Goal: Information Seeking & Learning: Learn about a topic

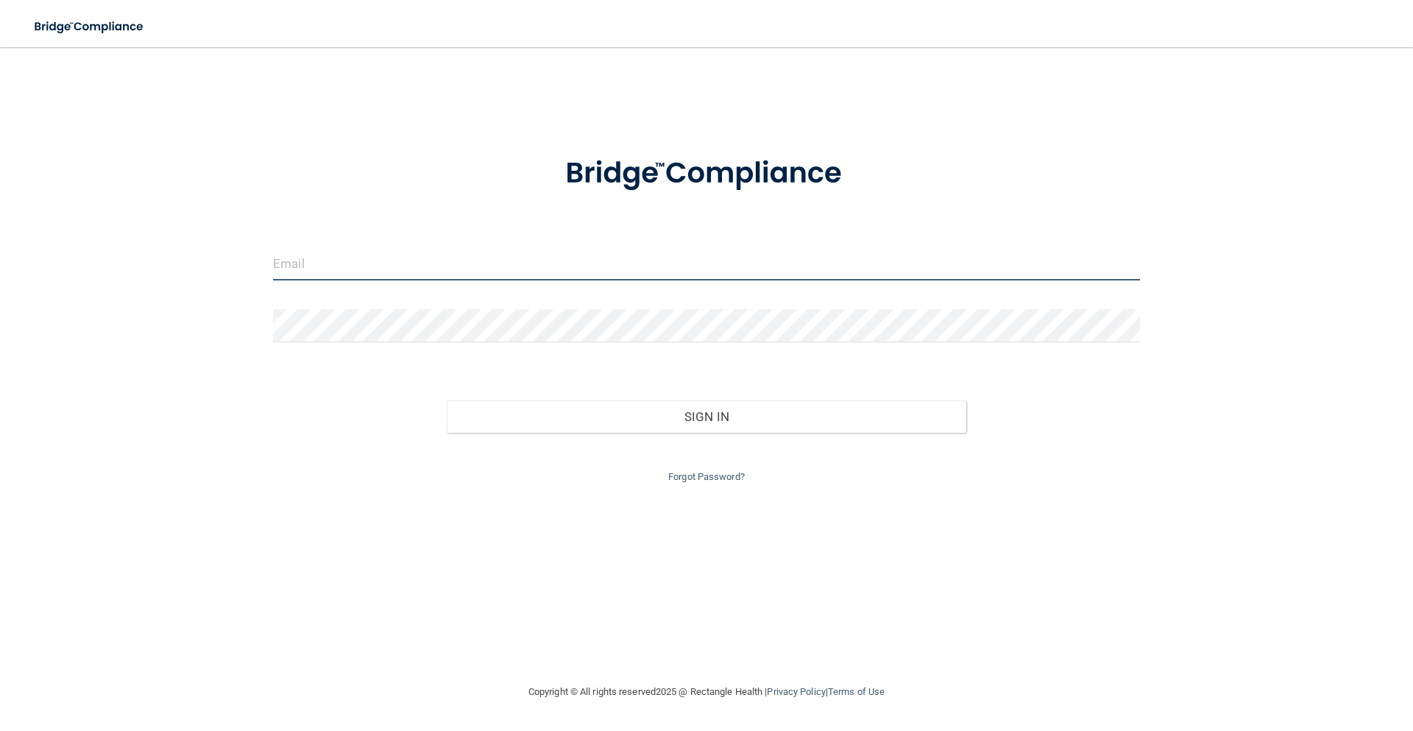
click at [347, 273] on input "email" at bounding box center [706, 263] width 867 height 33
type input "[EMAIL_ADDRESS][DOMAIN_NAME]"
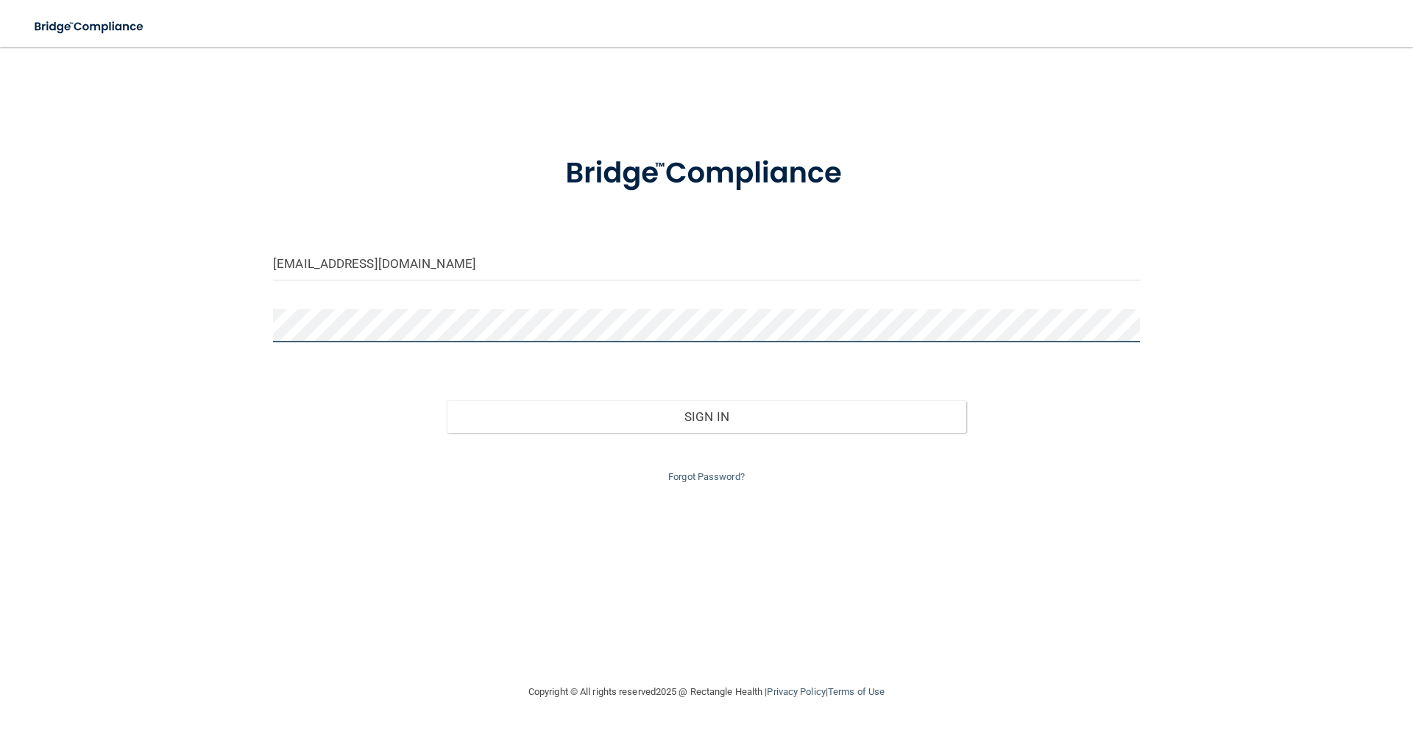
click at [447, 400] on button "Sign In" at bounding box center [707, 416] width 520 height 32
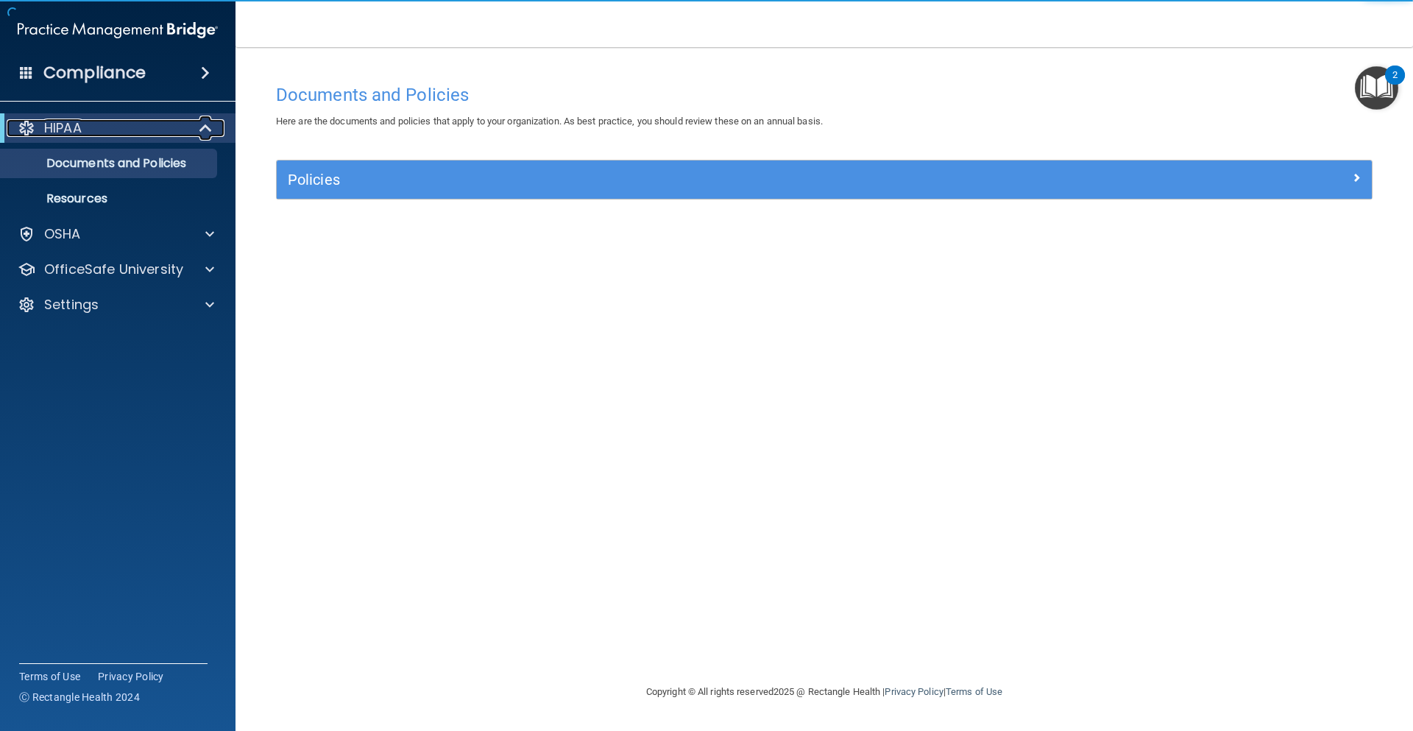
click at [167, 134] on div "HIPAA" at bounding box center [98, 128] width 182 height 18
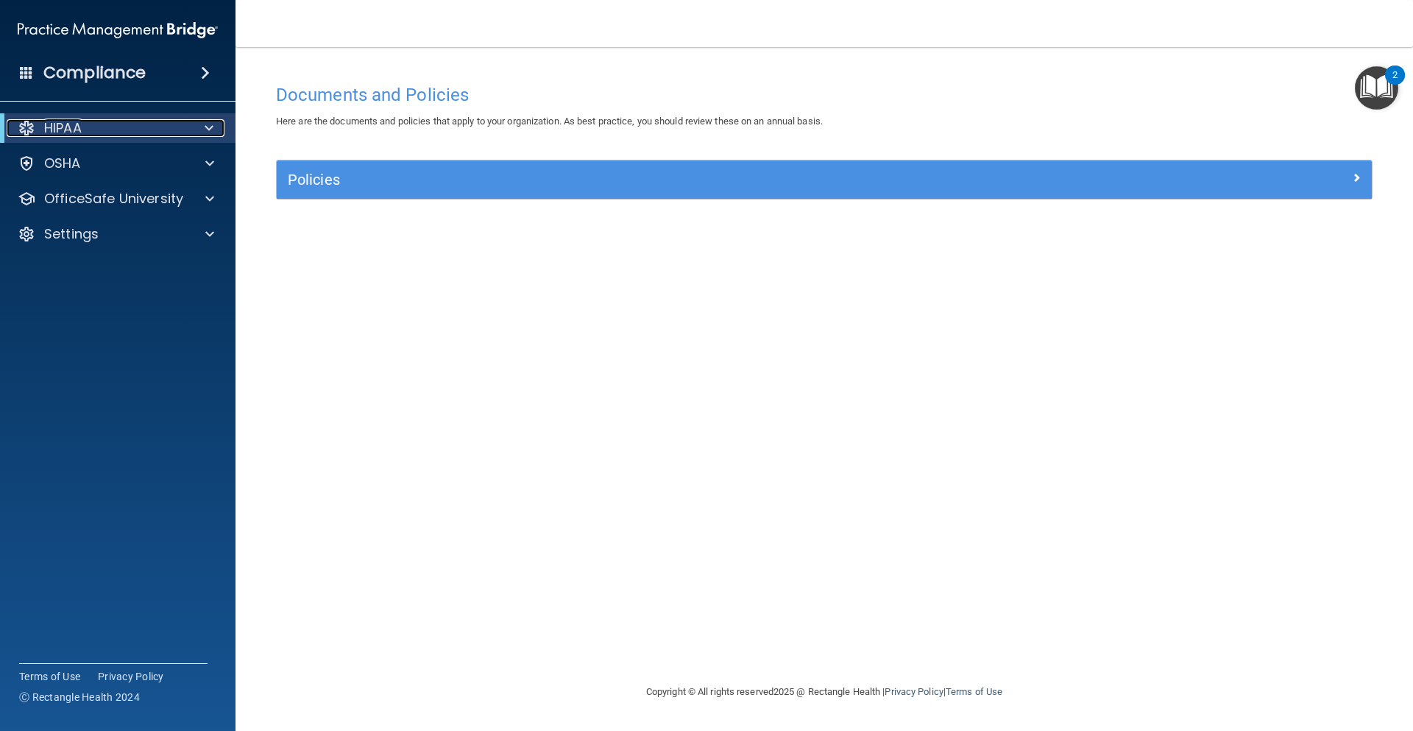
click at [167, 134] on div "HIPAA" at bounding box center [98, 128] width 182 height 18
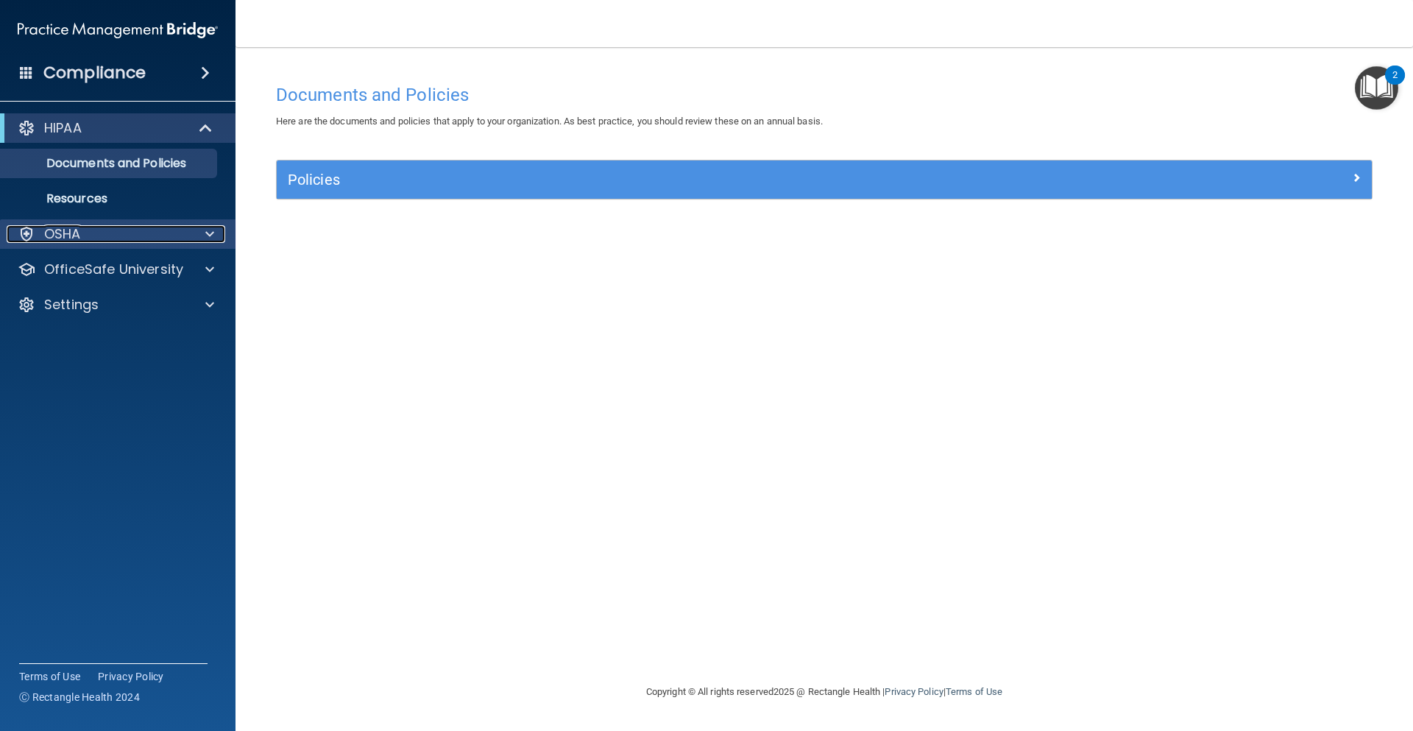
click at [212, 233] on span at bounding box center [209, 234] width 9 height 18
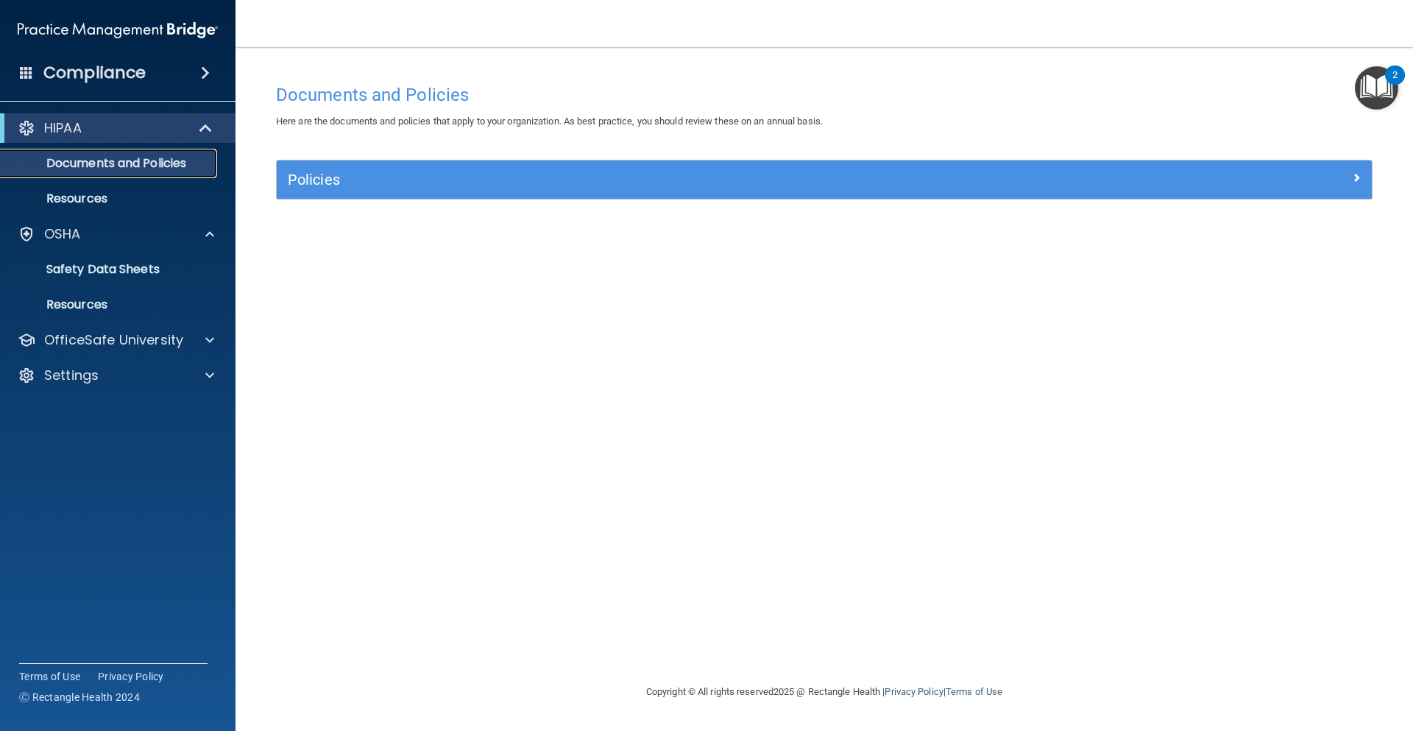
click at [121, 160] on p "Documents and Policies" at bounding box center [110, 163] width 201 height 15
click at [98, 198] on p "Resources" at bounding box center [110, 198] width 201 height 15
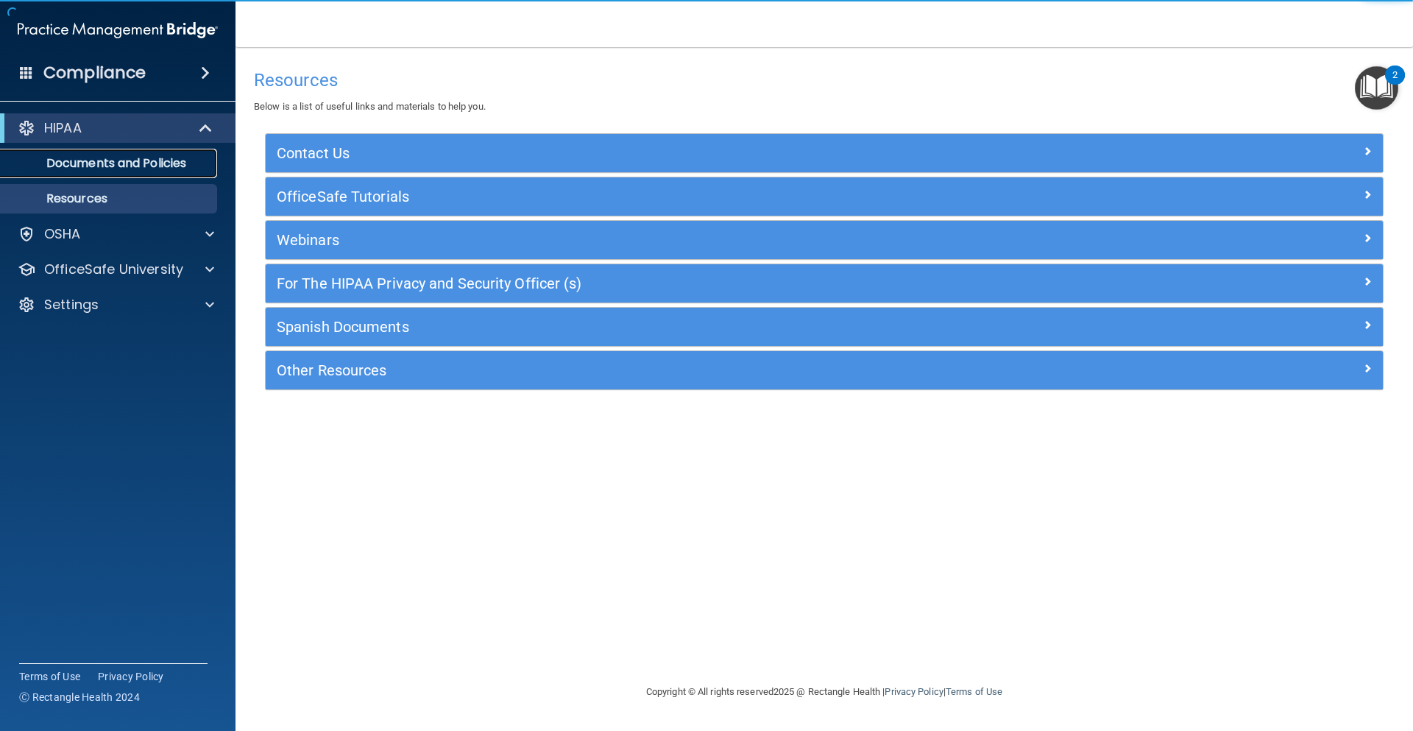
click at [96, 174] on link "Documents and Policies" at bounding box center [101, 163] width 232 height 29
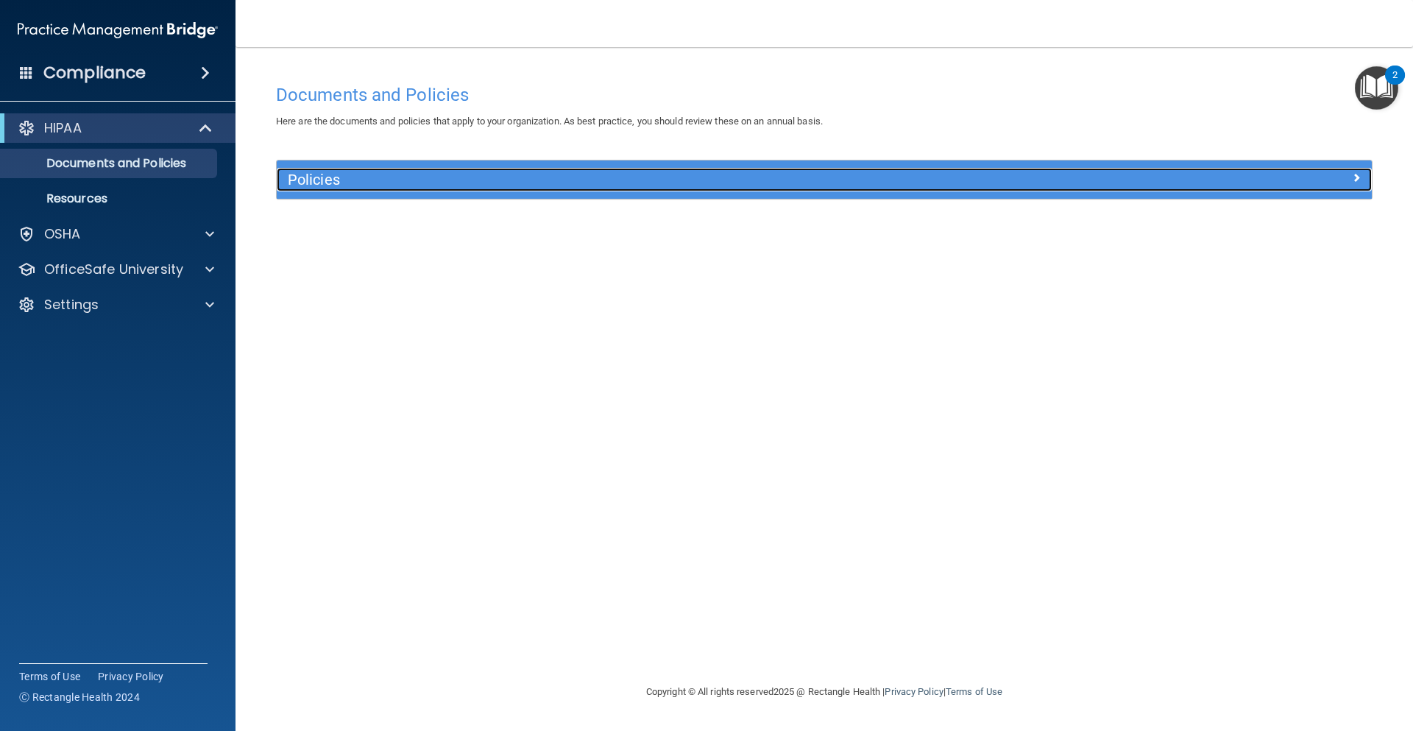
click at [318, 185] on h5 "Policies" at bounding box center [687, 179] width 799 height 16
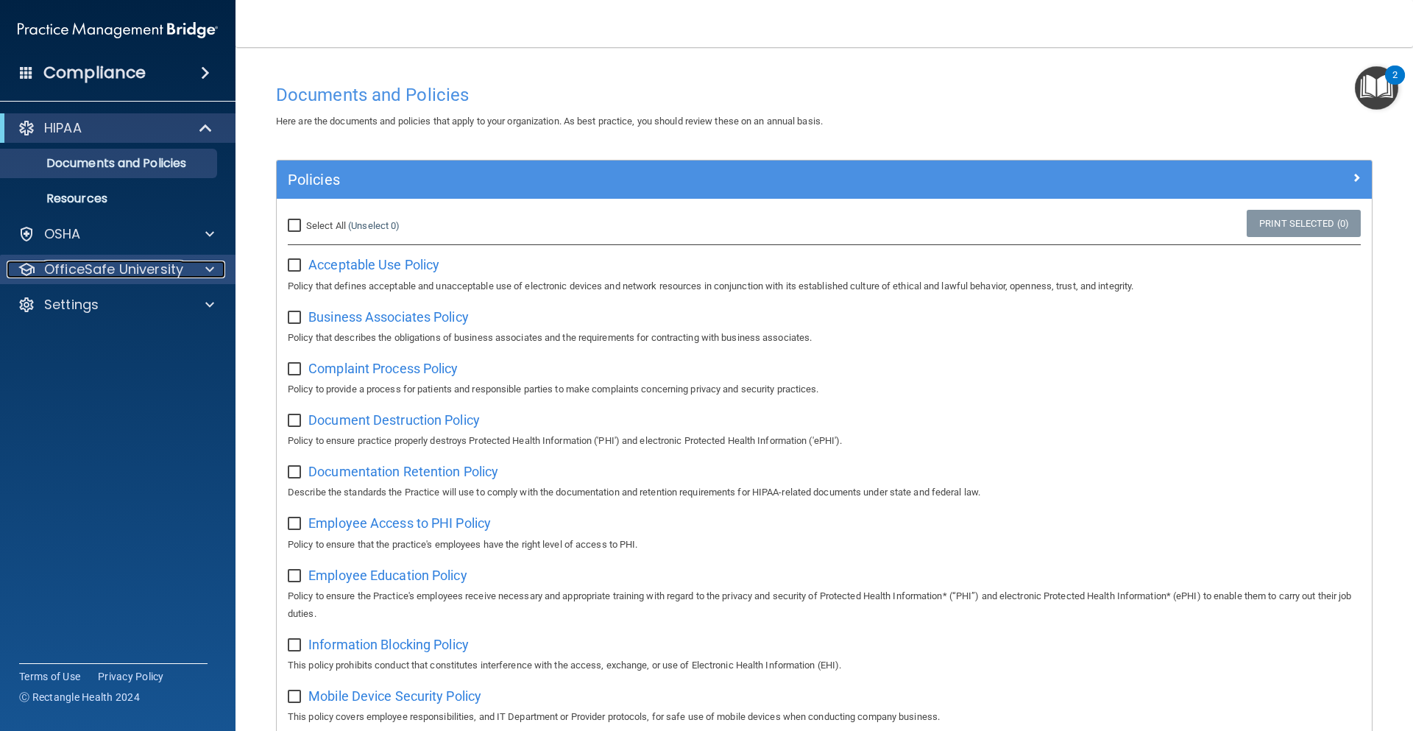
click at [203, 263] on div at bounding box center [207, 269] width 37 height 18
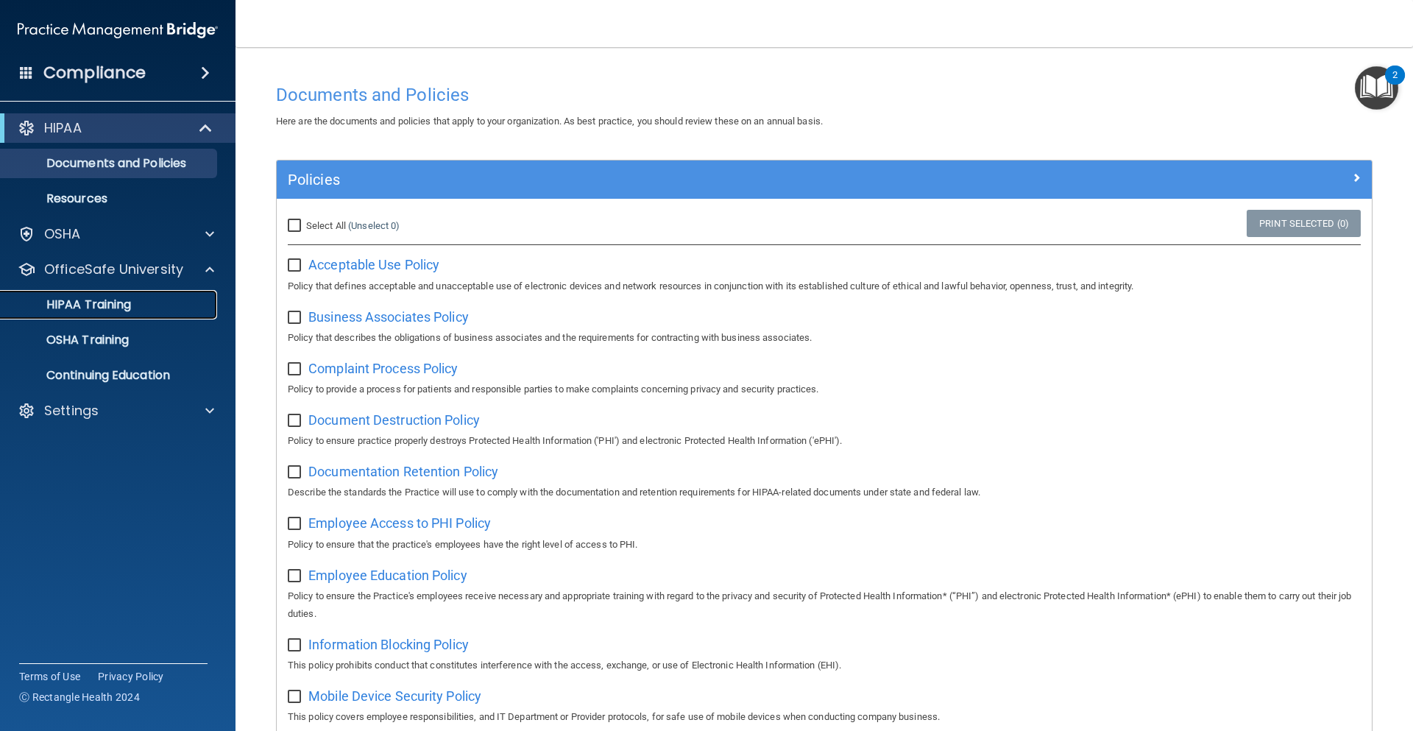
click at [93, 304] on p "HIPAA Training" at bounding box center [70, 304] width 121 height 15
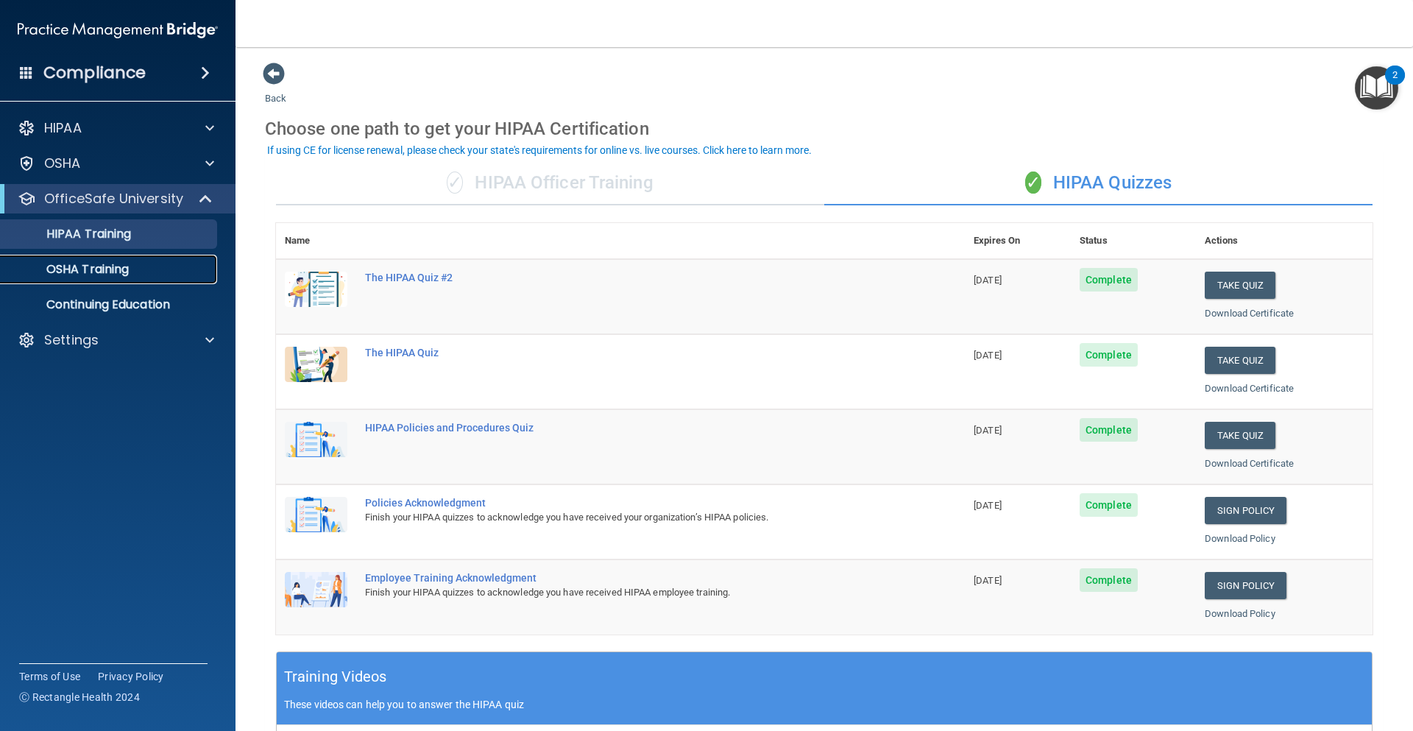
click at [107, 276] on p "OSHA Training" at bounding box center [69, 269] width 119 height 15
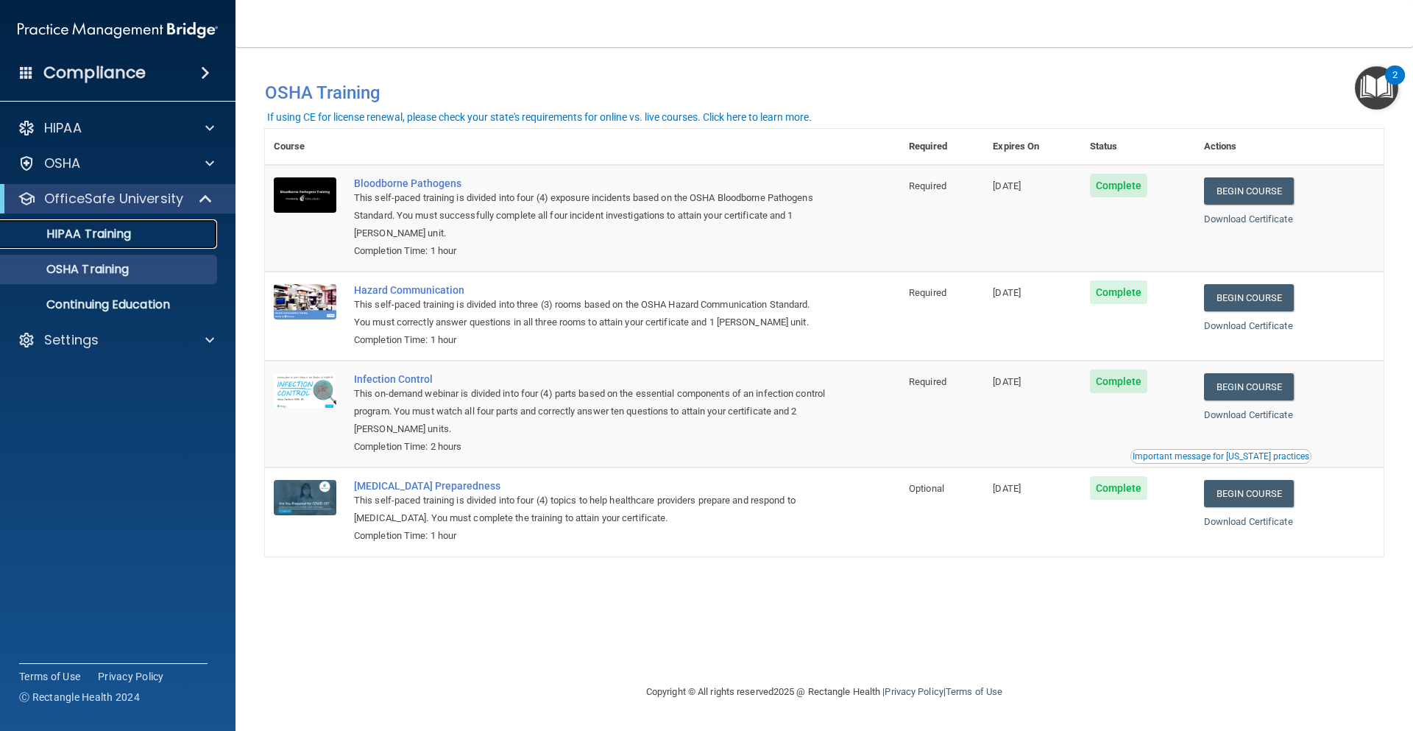
click at [113, 238] on p "HIPAA Training" at bounding box center [70, 234] width 121 height 15
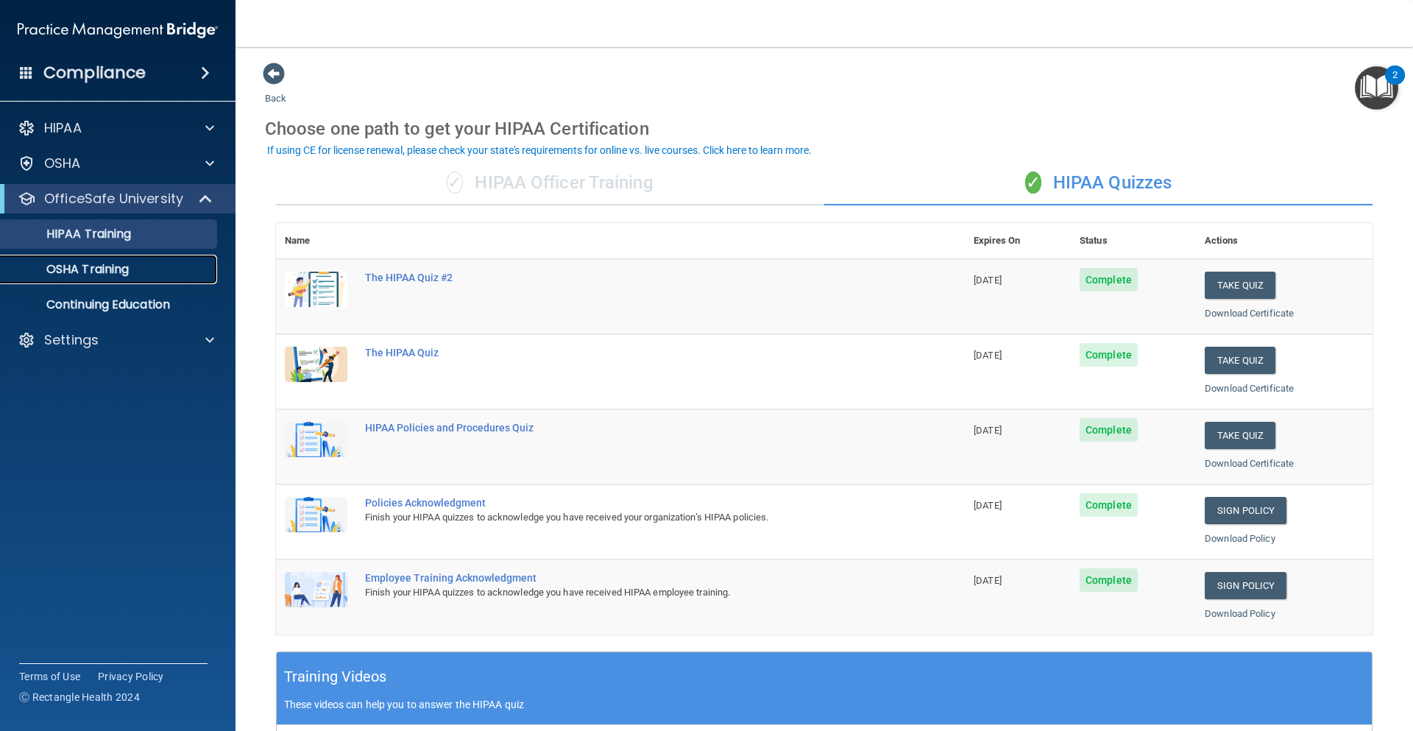
click at [91, 268] on p "OSHA Training" at bounding box center [69, 269] width 119 height 15
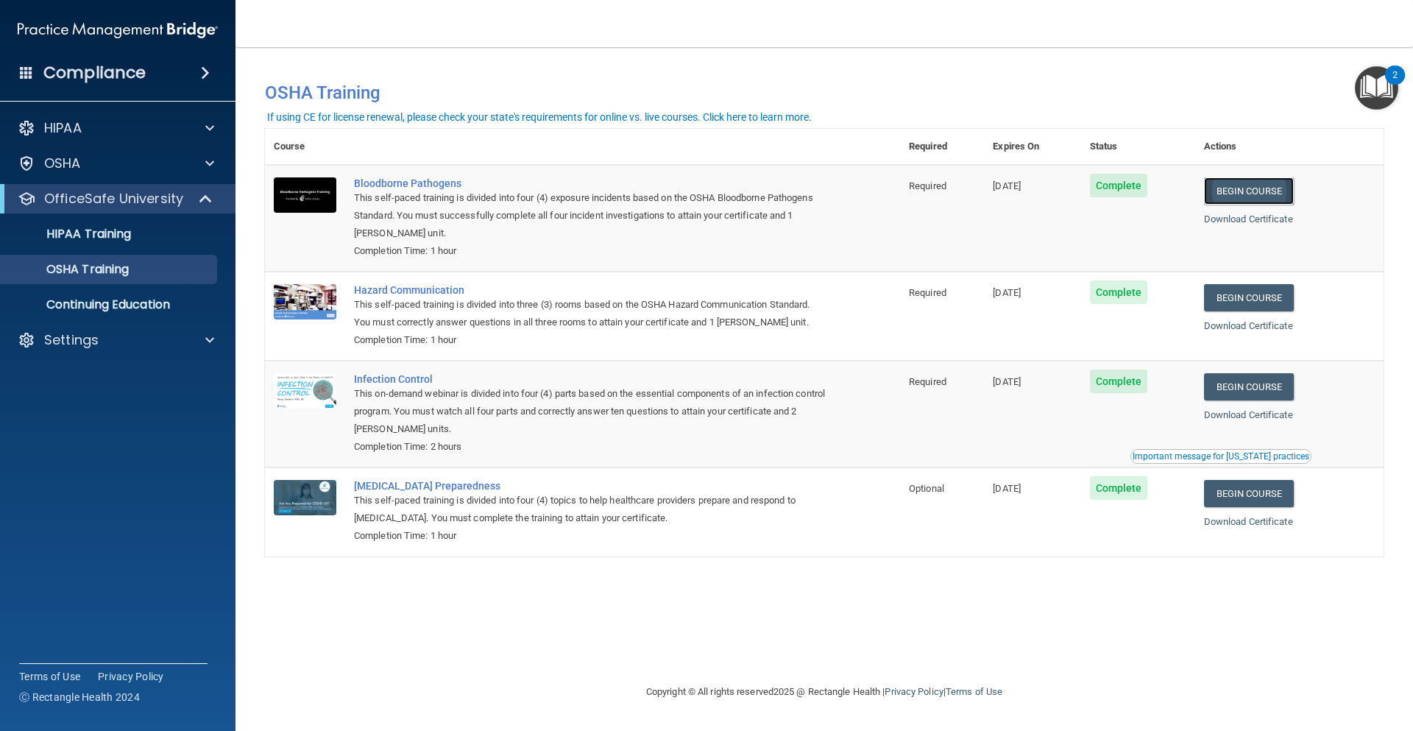
click at [1260, 197] on link "Begin Course" at bounding box center [1249, 190] width 90 height 27
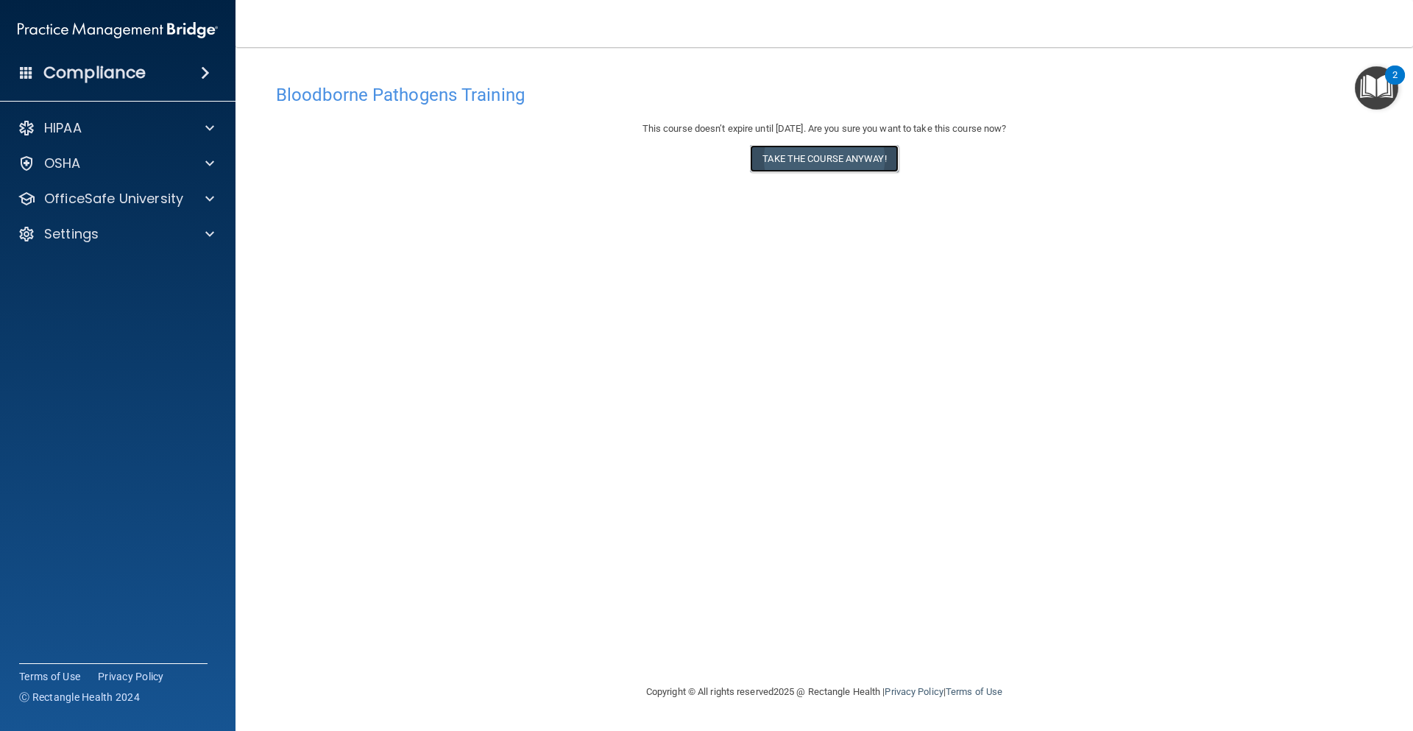
click at [791, 163] on button "Take the course anyway!" at bounding box center [824, 158] width 148 height 27
